Goal: Navigation & Orientation: Find specific page/section

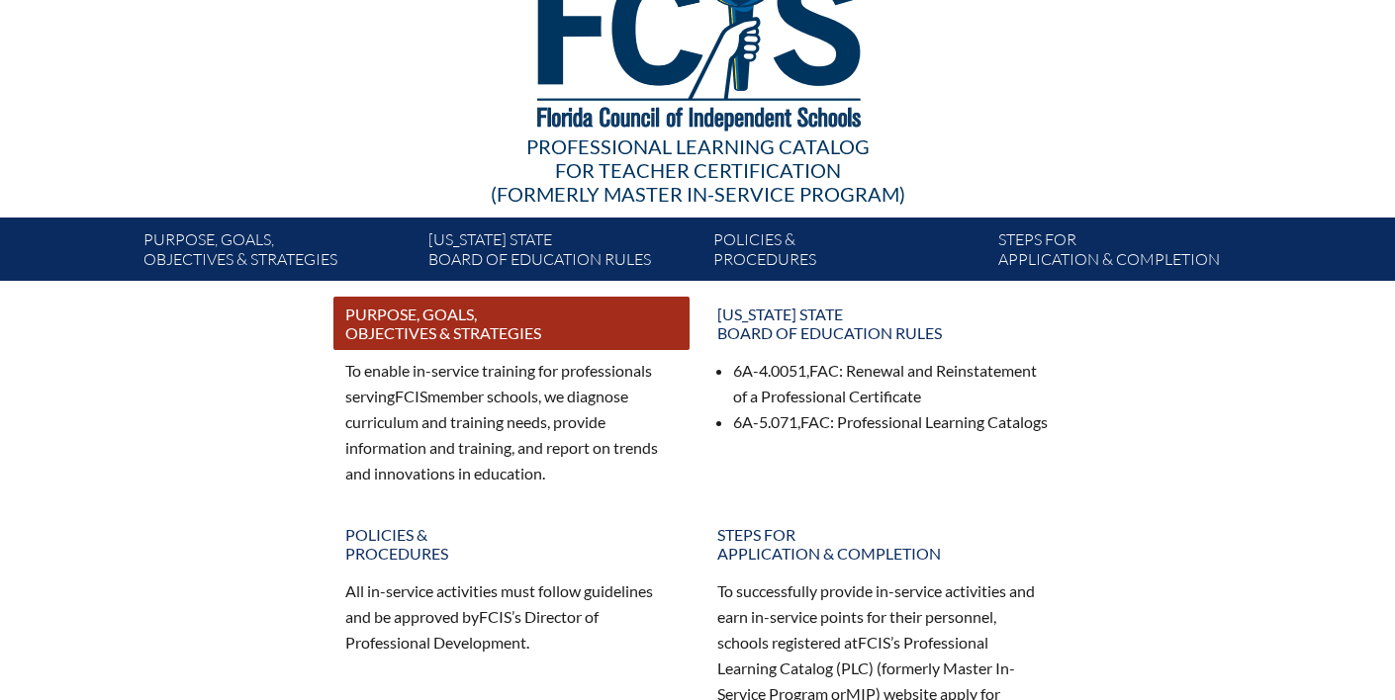
scroll to position [155, 0]
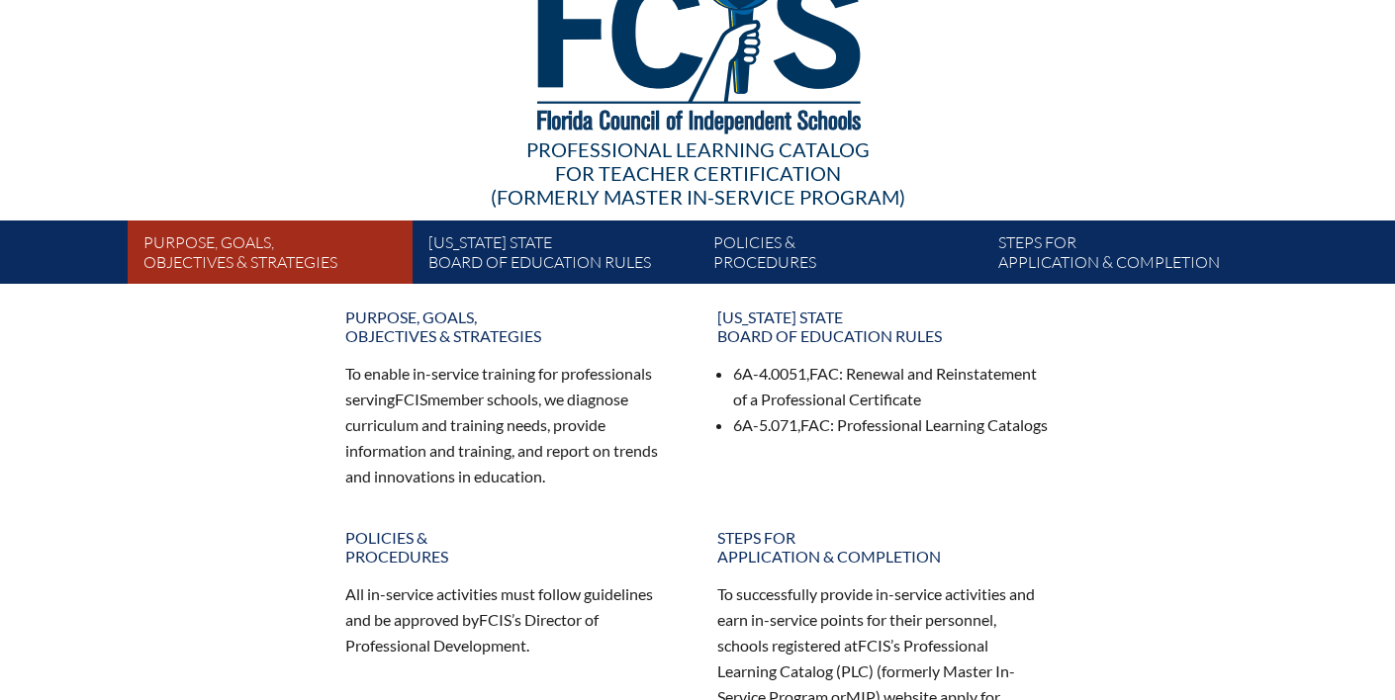
click at [318, 236] on link "Purpose, goals, objectives & strategies" at bounding box center [278, 256] width 285 height 55
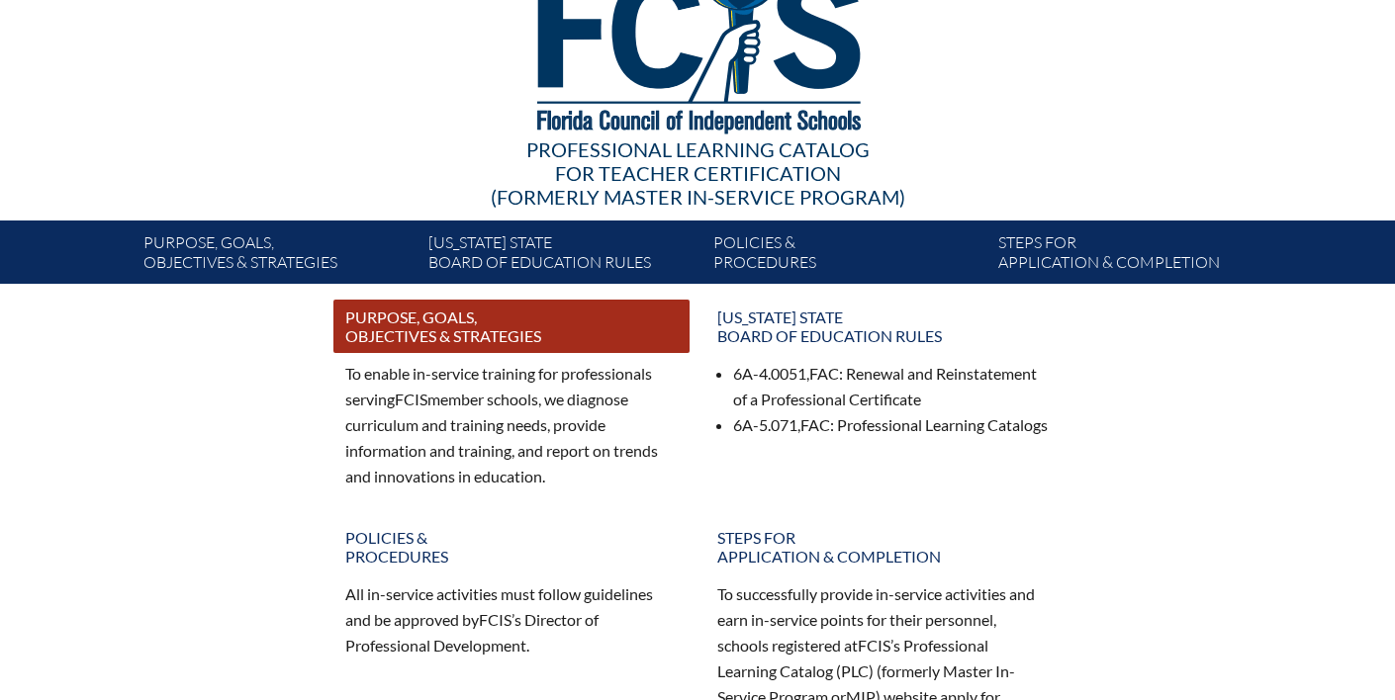
click at [397, 320] on link "Purpose, goals, objectives & strategies" at bounding box center [511, 326] width 356 height 53
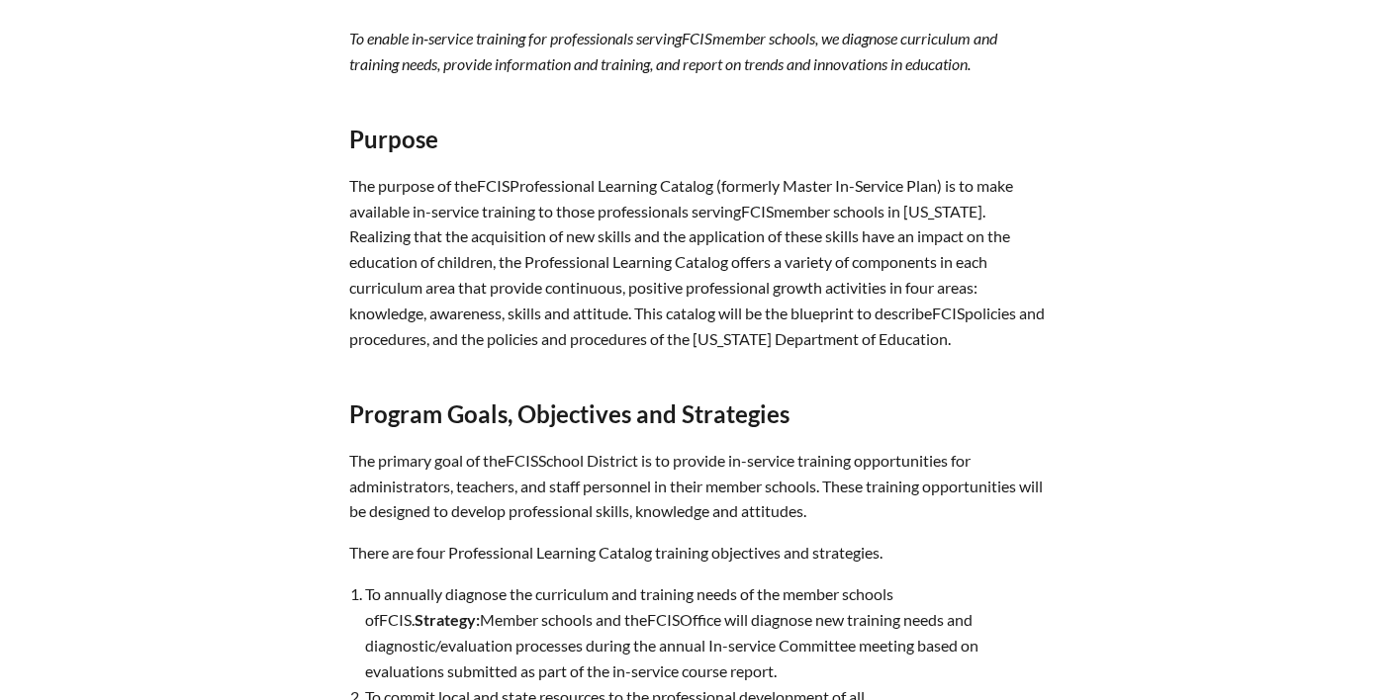
scroll to position [1184, 0]
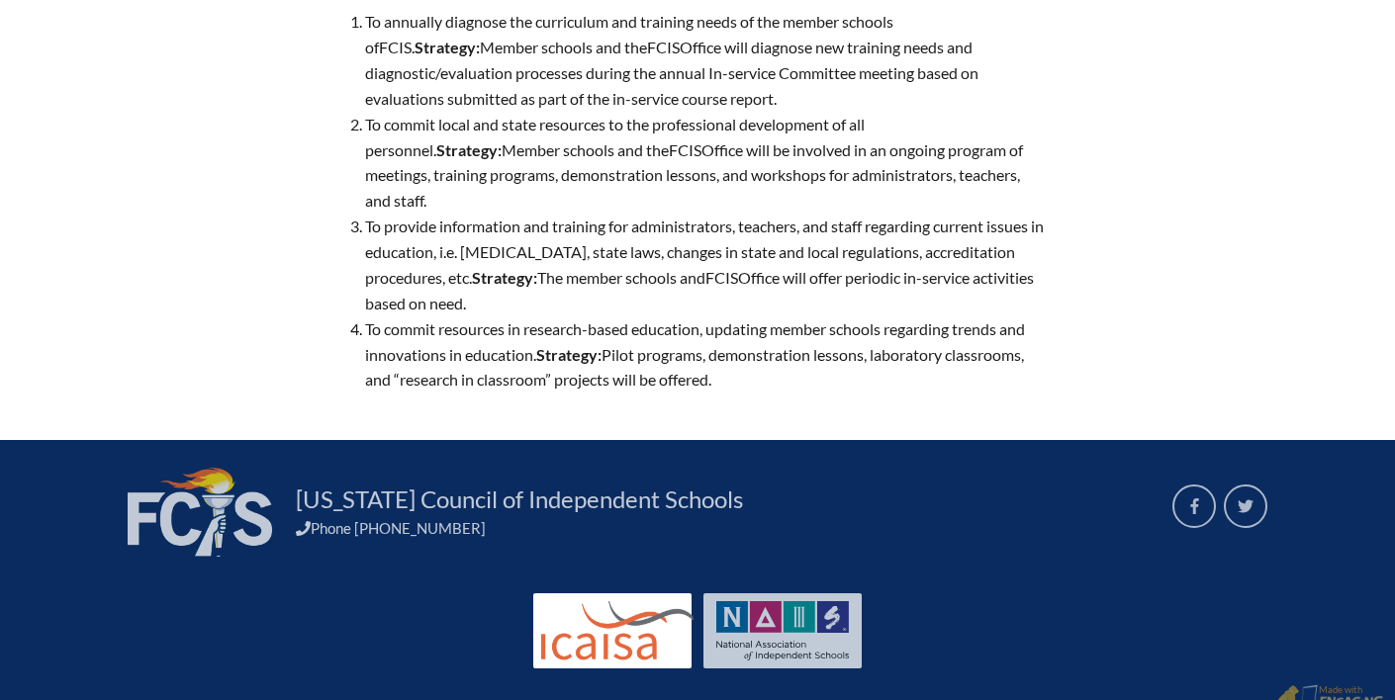
click at [564, 612] on img at bounding box center [617, 630] width 152 height 59
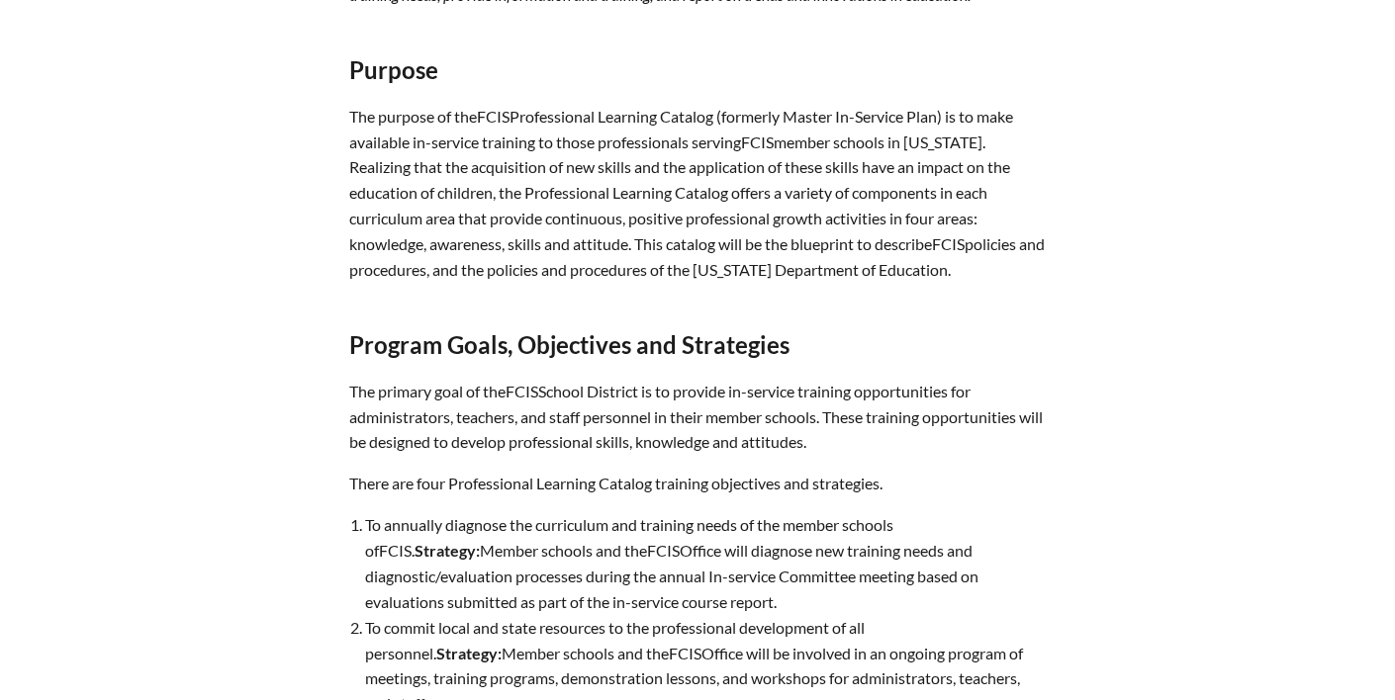
scroll to position [0, 0]
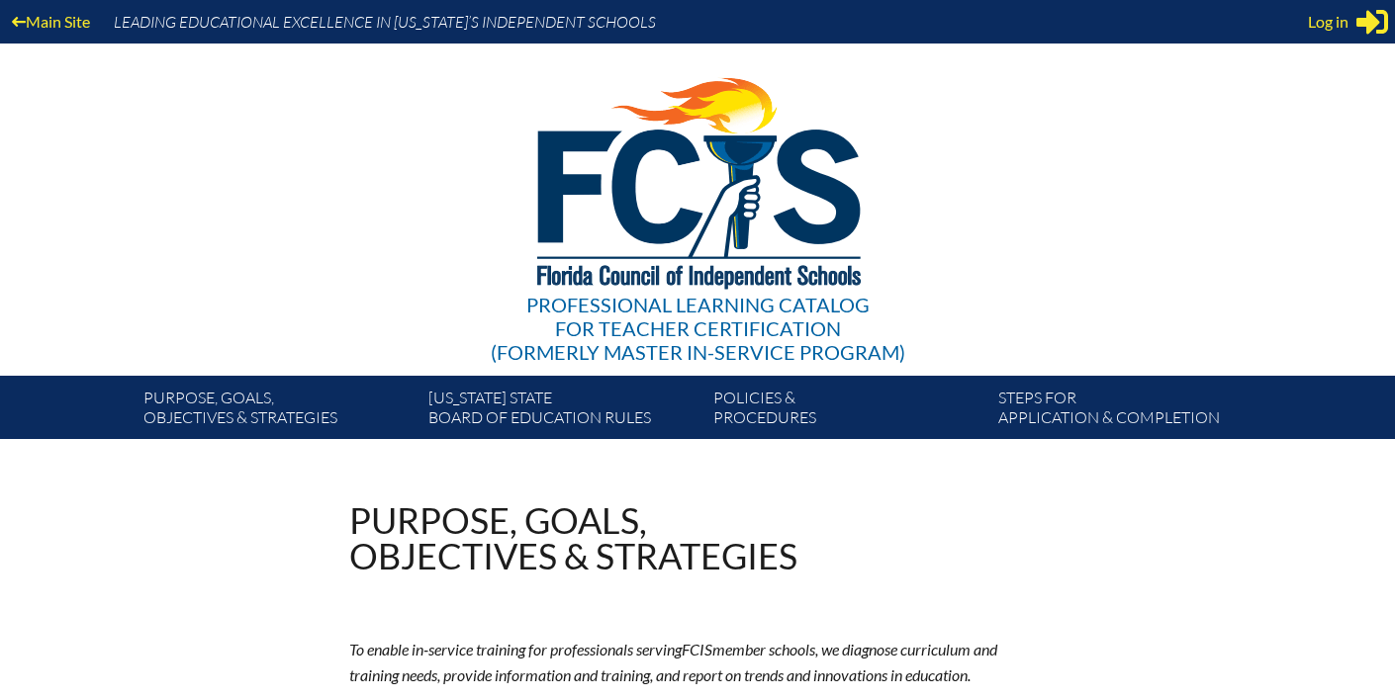
click at [613, 291] on img at bounding box center [698, 179] width 409 height 270
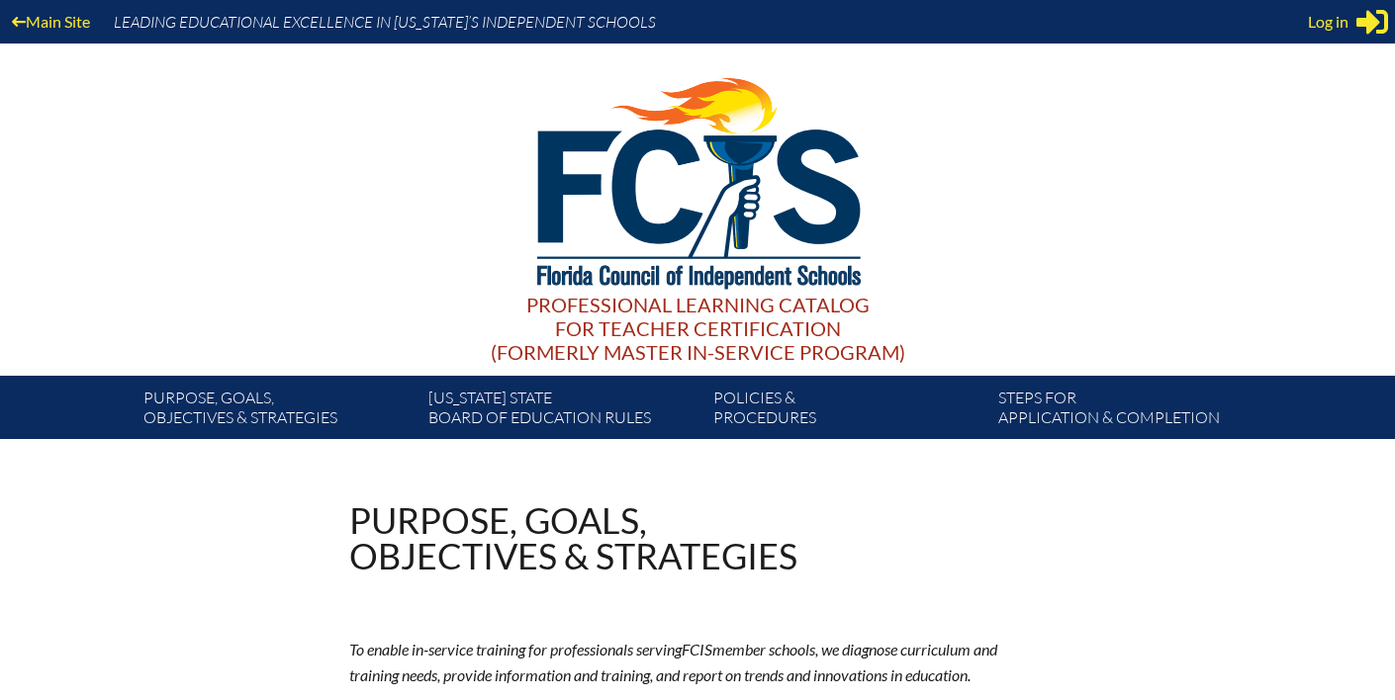
click at [615, 311] on div "Professional Learning Catalog for Teacher Certification (formerly Master In-ser…" at bounding box center [698, 328] width 414 height 71
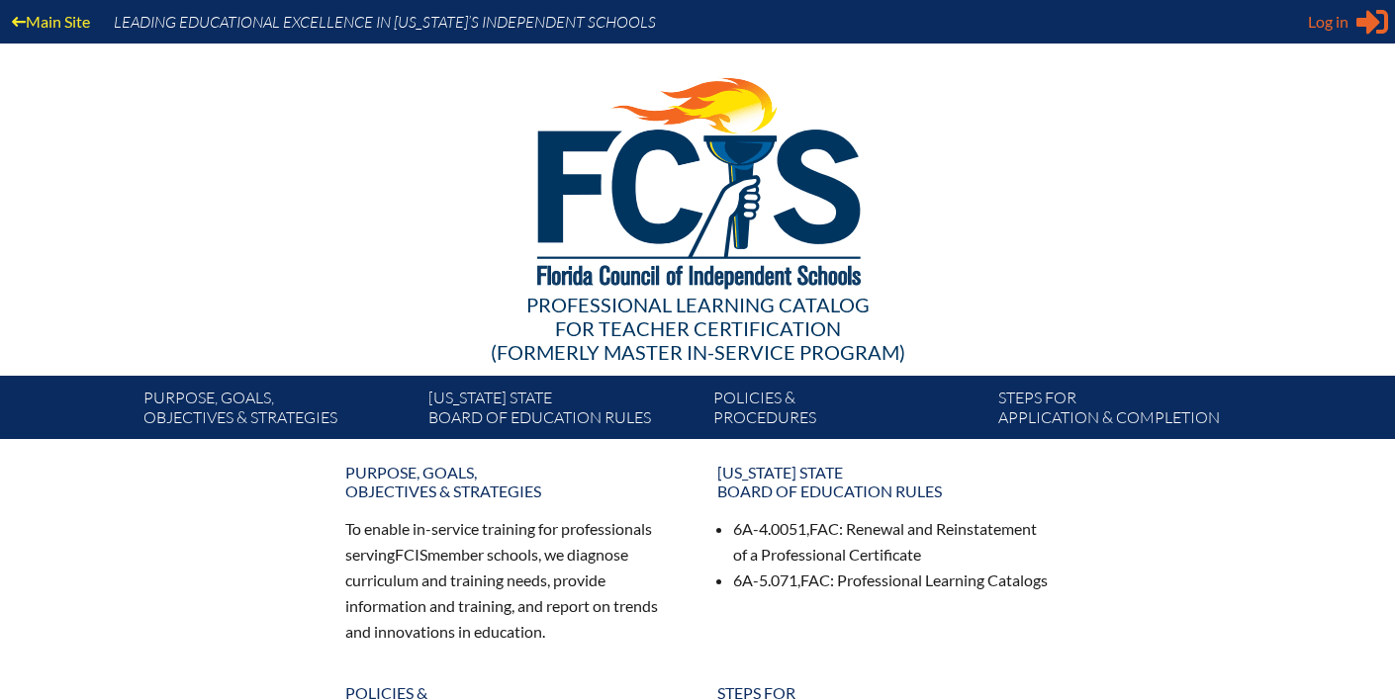
click at [1336, 27] on span "Log in" at bounding box center [1328, 22] width 41 height 24
